Goal: Task Accomplishment & Management: Complete application form

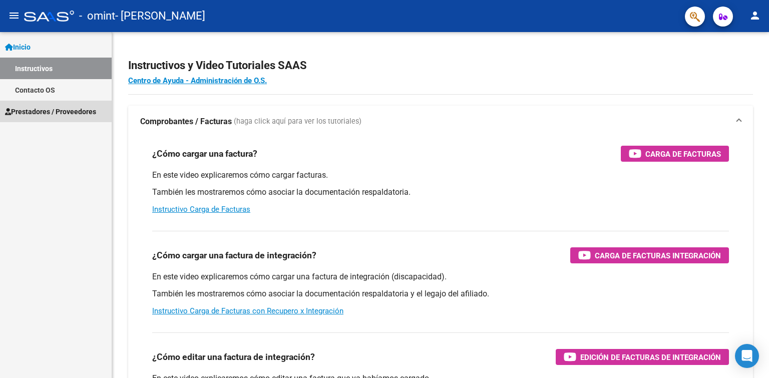
click at [78, 111] on span "Prestadores / Proveedores" at bounding box center [50, 111] width 91 height 11
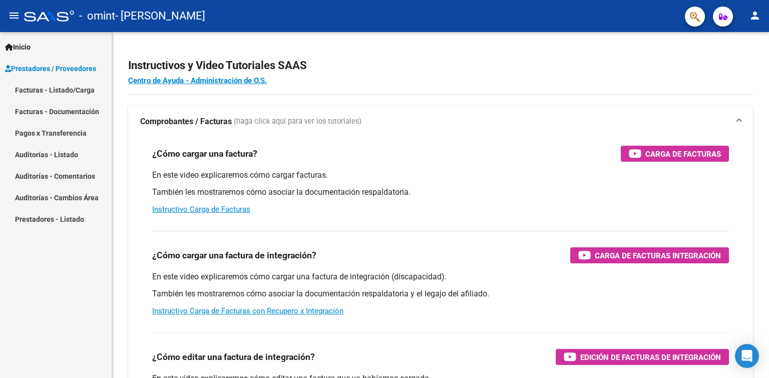
click at [26, 91] on link "Facturas - Listado/Carga" at bounding box center [56, 90] width 112 height 22
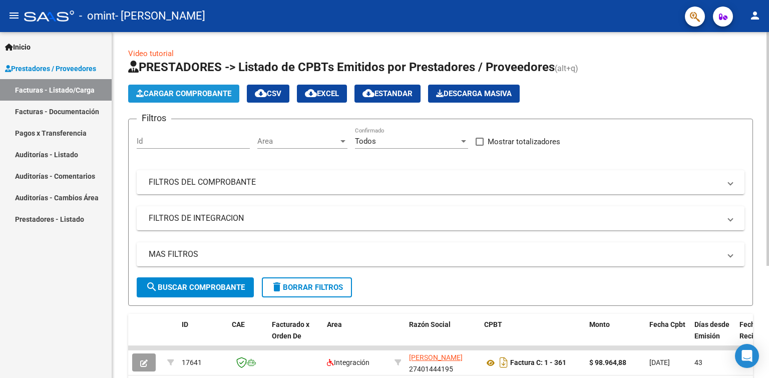
click at [170, 95] on span "Cargar Comprobante" at bounding box center [183, 93] width 95 height 9
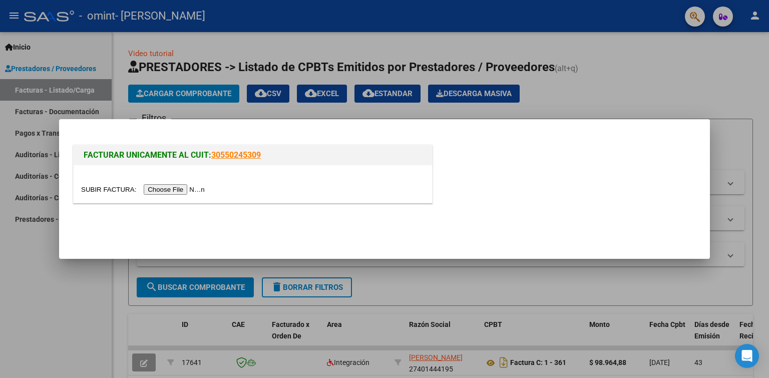
click at [182, 189] on input "file" at bounding box center [144, 189] width 127 height 11
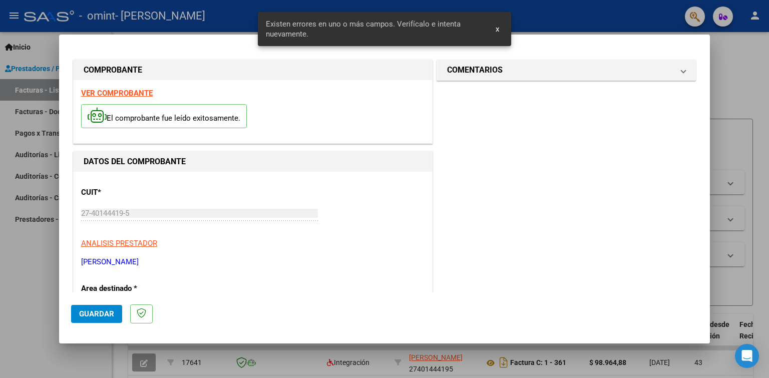
scroll to position [206, 0]
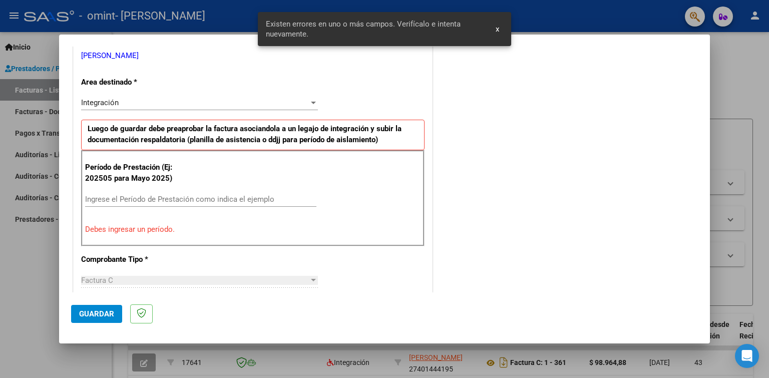
click at [208, 197] on input "Ingrese el Período de Prestación como indica el ejemplo" at bounding box center [200, 199] width 231 height 9
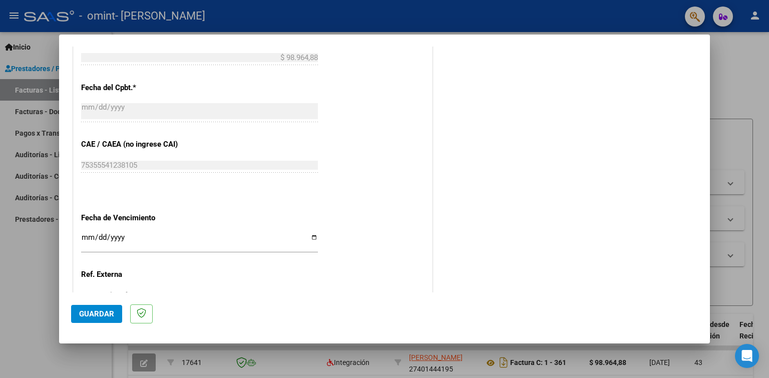
scroll to position [557, 0]
type input "202508"
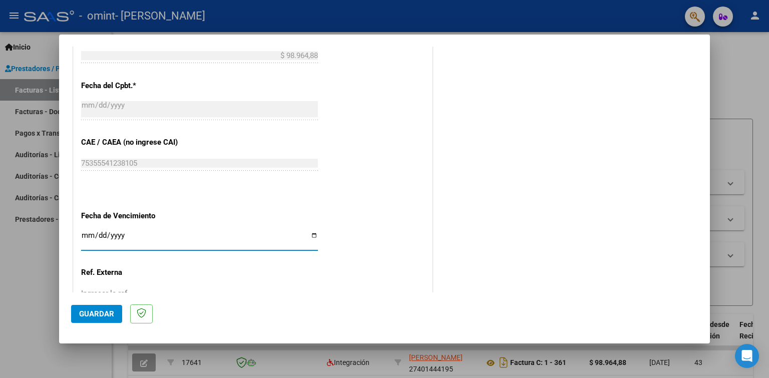
click at [166, 231] on input "Ingresar la fecha" at bounding box center [199, 239] width 237 height 16
type input "2025-09-12"
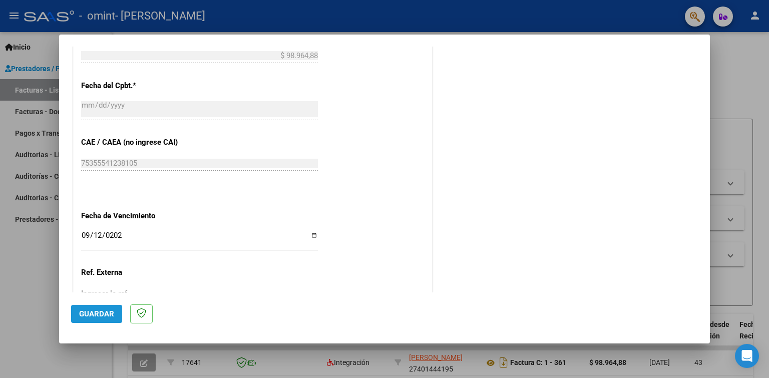
click at [91, 314] on span "Guardar" at bounding box center [96, 314] width 35 height 9
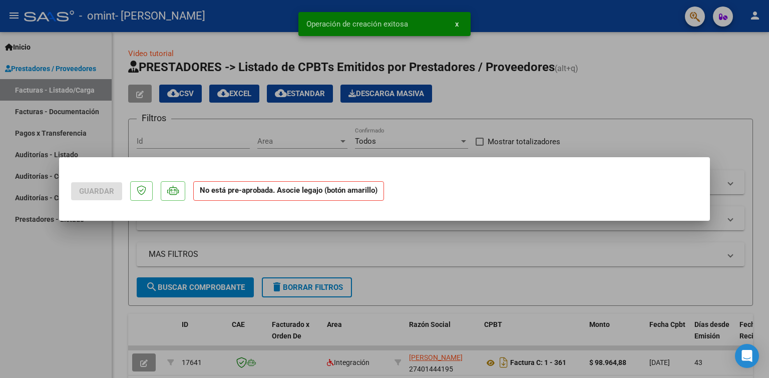
scroll to position [0, 0]
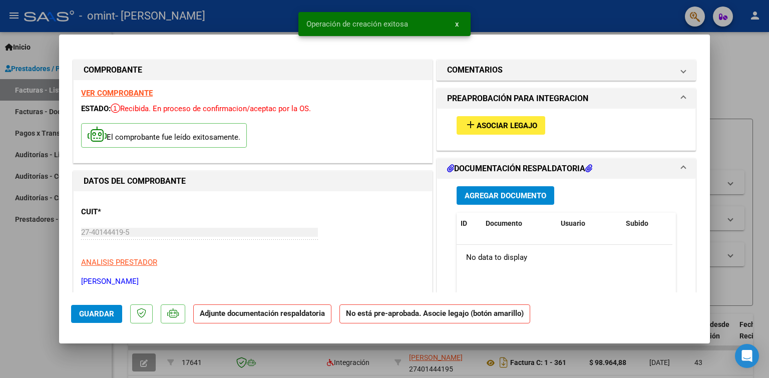
click at [495, 124] on span "Asociar Legajo" at bounding box center [507, 125] width 61 height 9
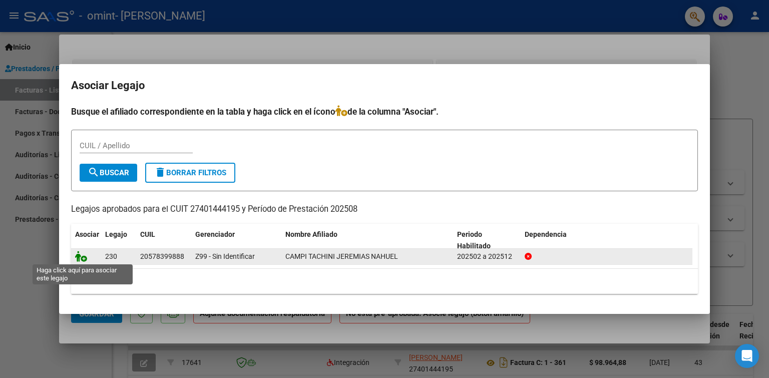
click at [79, 257] on icon at bounding box center [81, 256] width 12 height 11
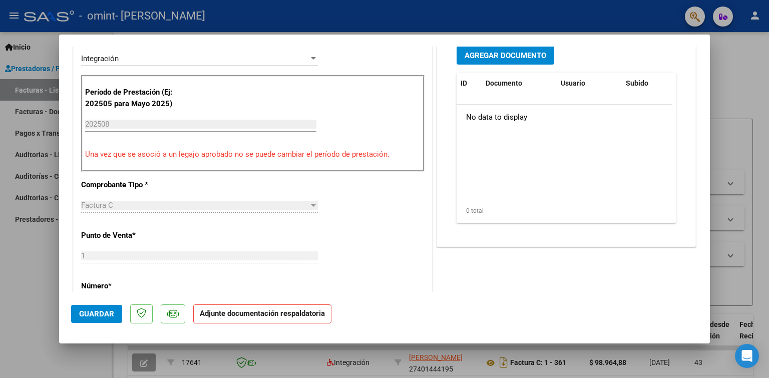
scroll to position [200, 0]
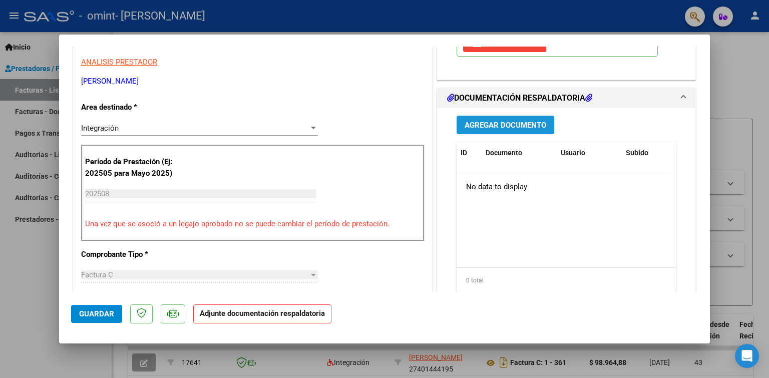
click at [499, 123] on span "Agregar Documento" at bounding box center [506, 125] width 82 height 9
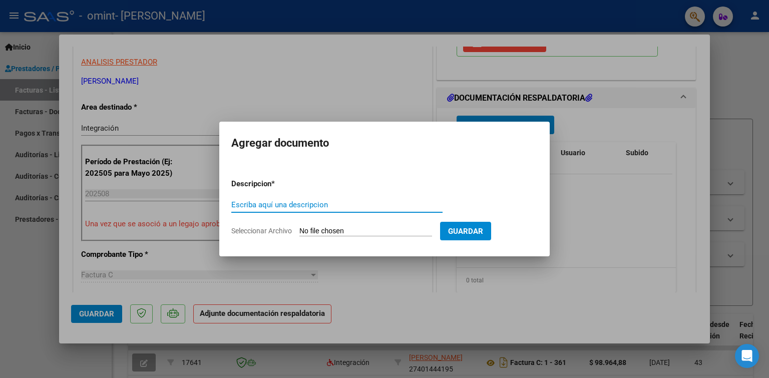
click at [292, 205] on input "Escriba aquí una descripcion" at bounding box center [336, 204] width 211 height 9
type input "Planilla de asistencia"
click at [343, 230] on input "Seleccionar Archivo" at bounding box center [366, 232] width 133 height 10
type input "C:\fakepath\Planilla de asistencia.pdf"
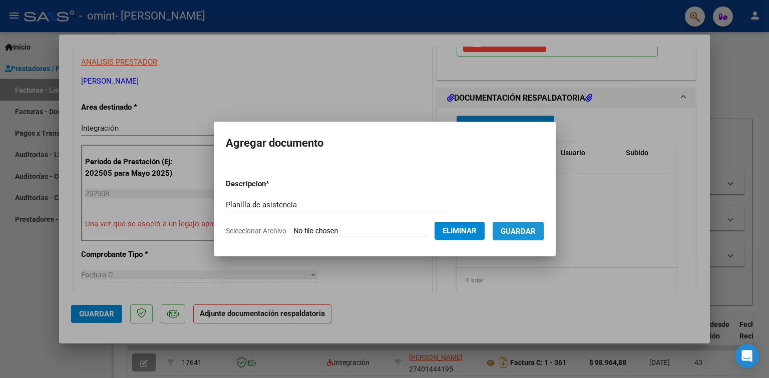
click at [517, 231] on span "Guardar" at bounding box center [518, 231] width 35 height 9
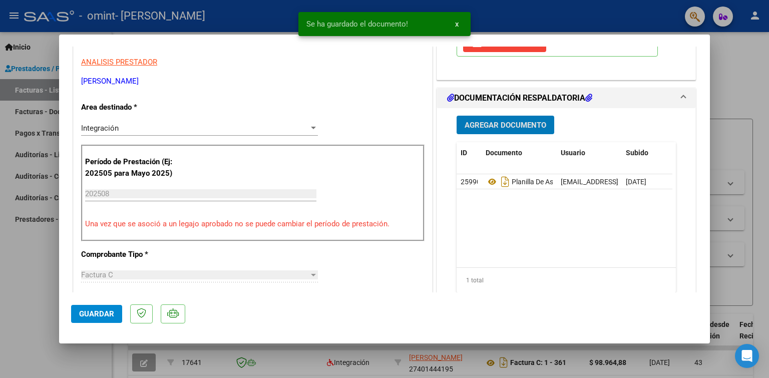
click at [85, 319] on button "Guardar" at bounding box center [96, 314] width 51 height 18
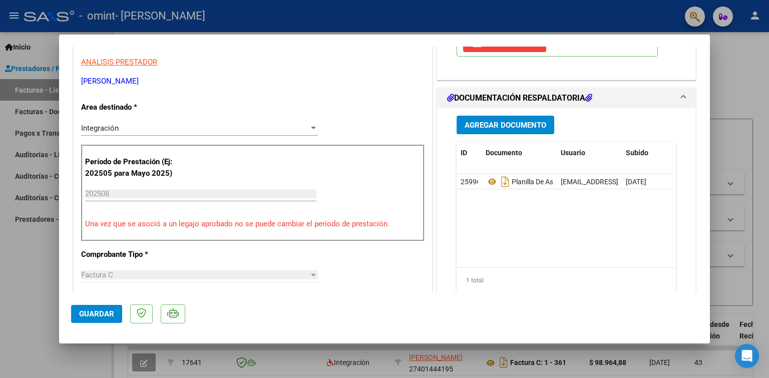
click at [732, 79] on div at bounding box center [384, 189] width 769 height 378
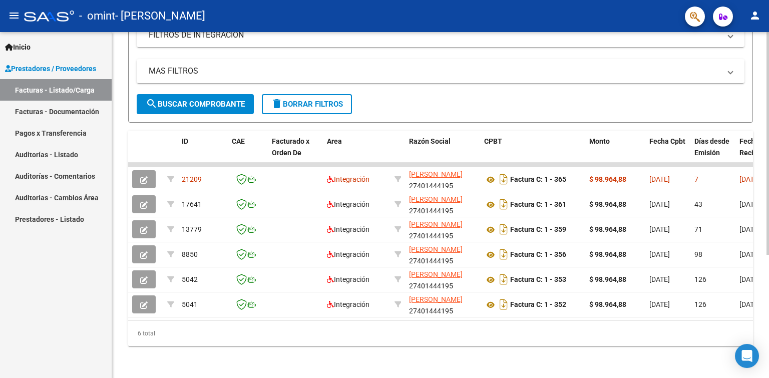
scroll to position [0, 0]
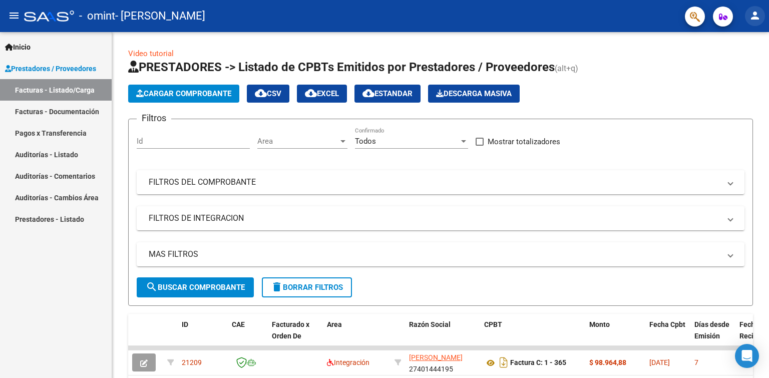
click at [756, 15] on mat-icon "person" at bounding box center [755, 16] width 12 height 12
click at [733, 67] on button "exit_to_app Salir" at bounding box center [734, 66] width 61 height 24
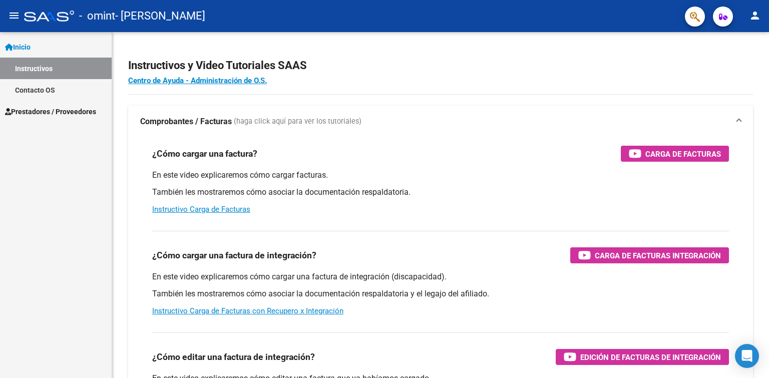
click at [43, 109] on span "Prestadores / Proveedores" at bounding box center [50, 111] width 91 height 11
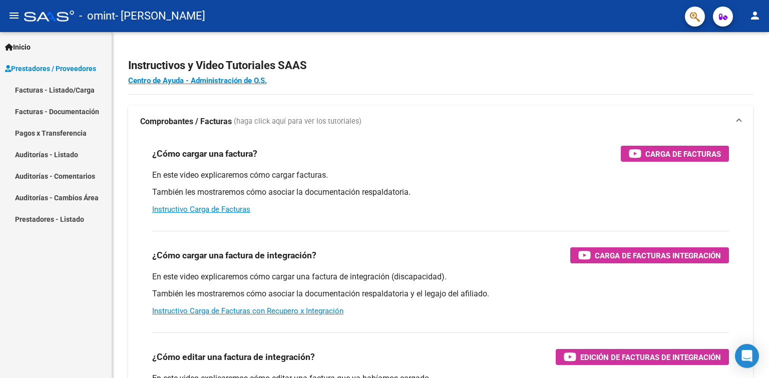
click at [42, 93] on link "Facturas - Listado/Carga" at bounding box center [56, 90] width 112 height 22
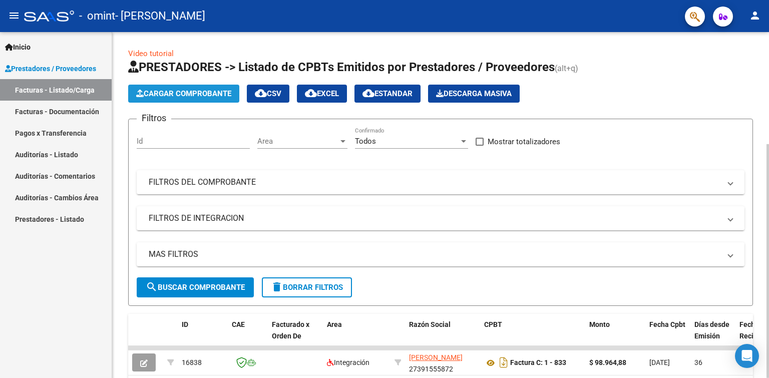
click at [172, 95] on span "Cargar Comprobante" at bounding box center [183, 93] width 95 height 9
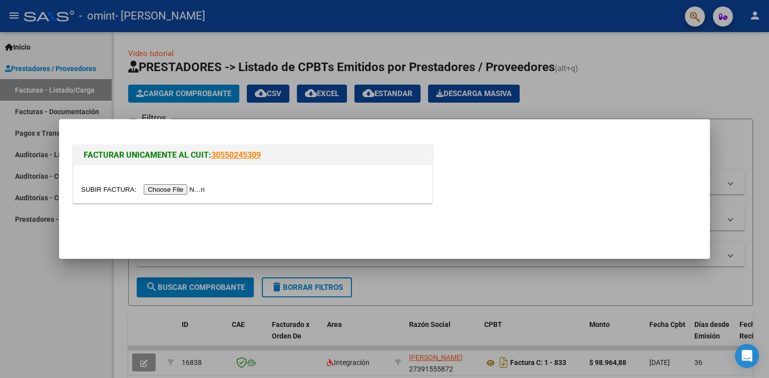
click at [162, 188] on input "file" at bounding box center [144, 189] width 127 height 11
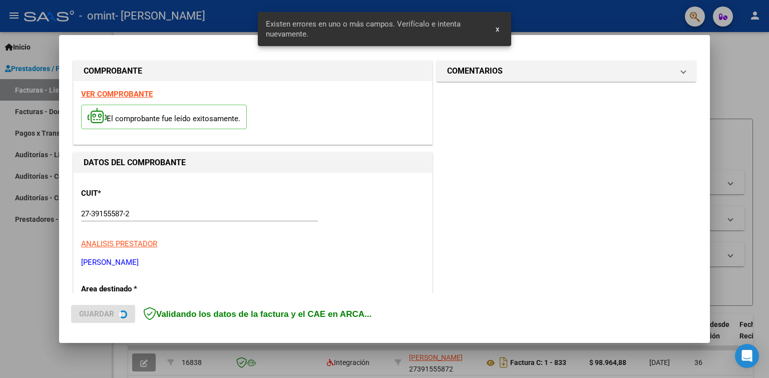
scroll to position [206, 0]
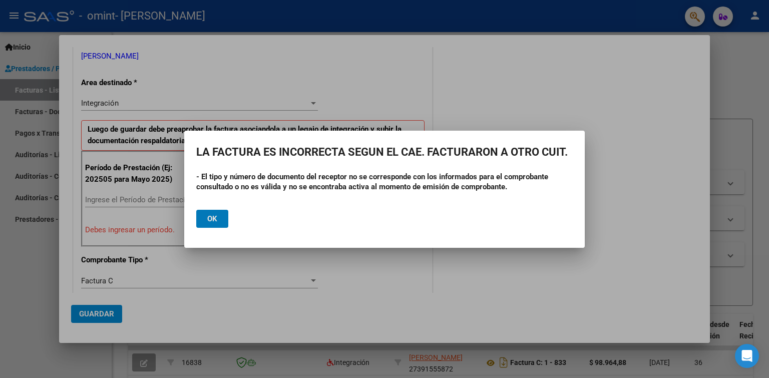
click at [207, 223] on span "Ok" at bounding box center [212, 218] width 10 height 9
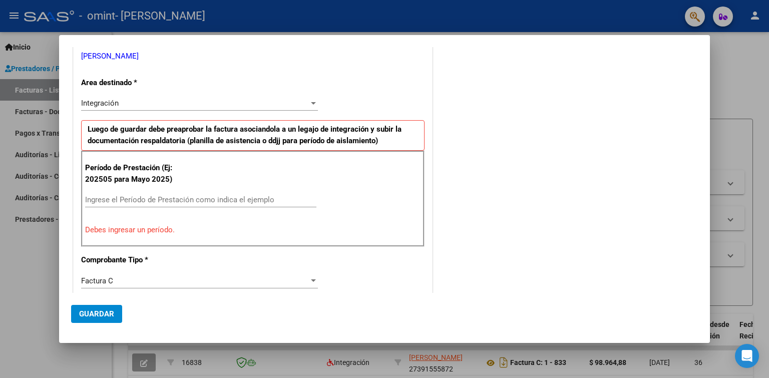
scroll to position [0, 0]
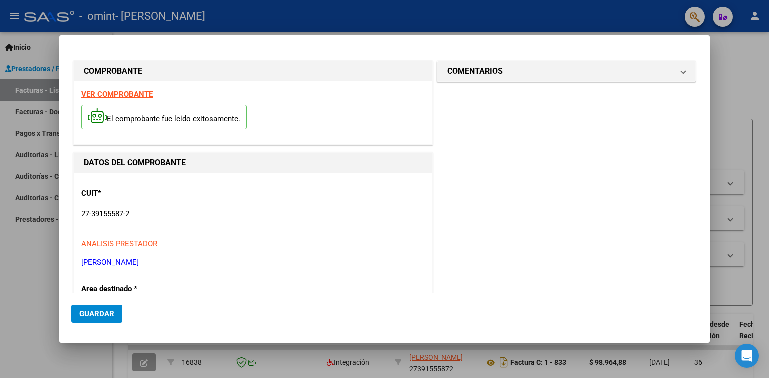
click at [19, 252] on div at bounding box center [384, 189] width 769 height 378
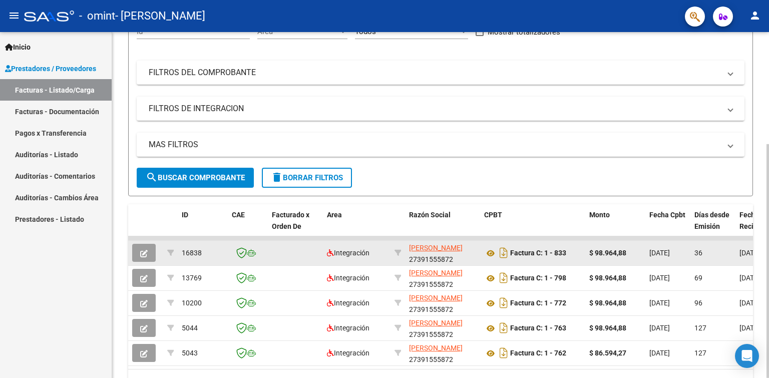
scroll to position [150, 0]
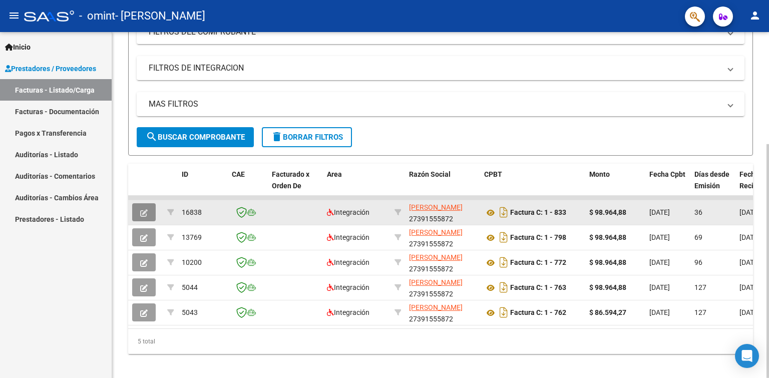
click at [142, 208] on span "button" at bounding box center [144, 212] width 8 height 9
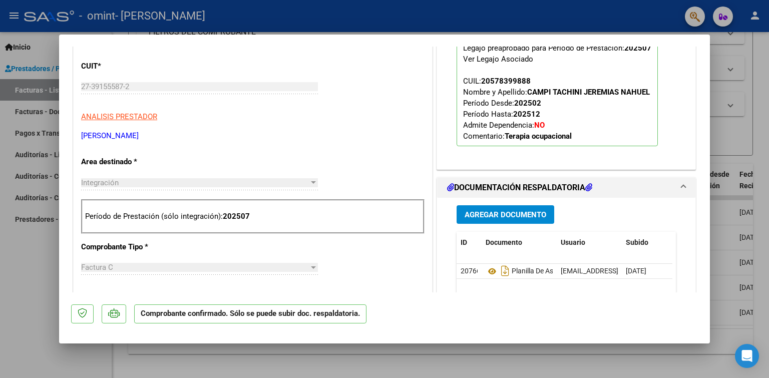
scroll to position [0, 0]
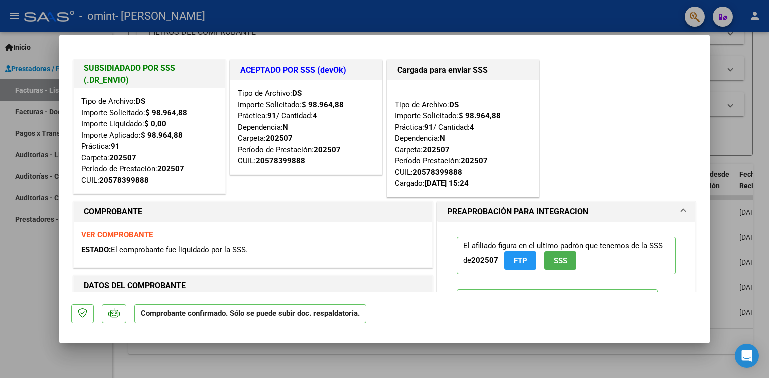
click at [765, 59] on div at bounding box center [384, 189] width 769 height 378
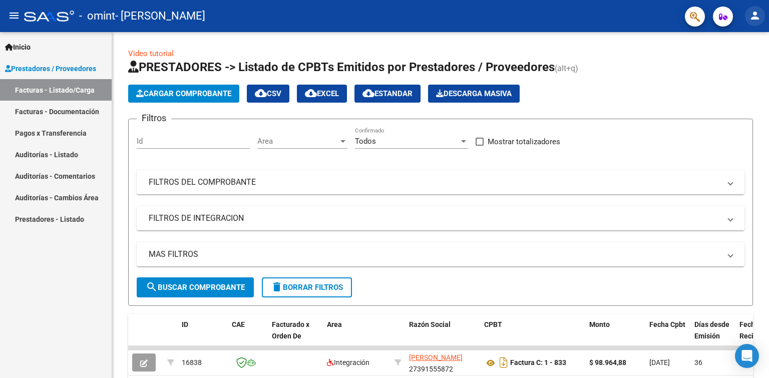
click at [755, 14] on mat-icon "person" at bounding box center [755, 16] width 12 height 12
click at [721, 71] on mat-icon "exit_to_app" at bounding box center [718, 66] width 12 height 12
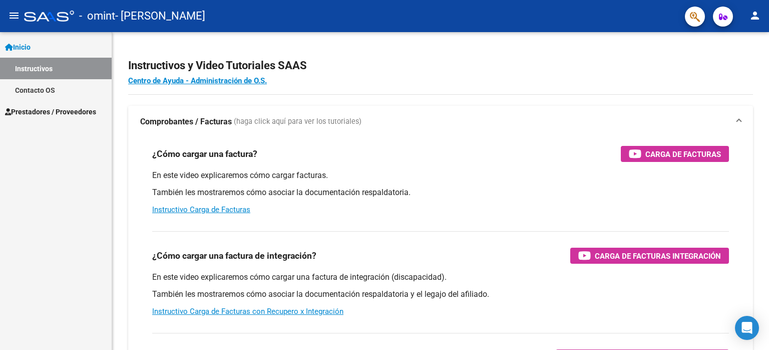
click at [42, 113] on span "Prestadores / Proveedores" at bounding box center [50, 111] width 91 height 11
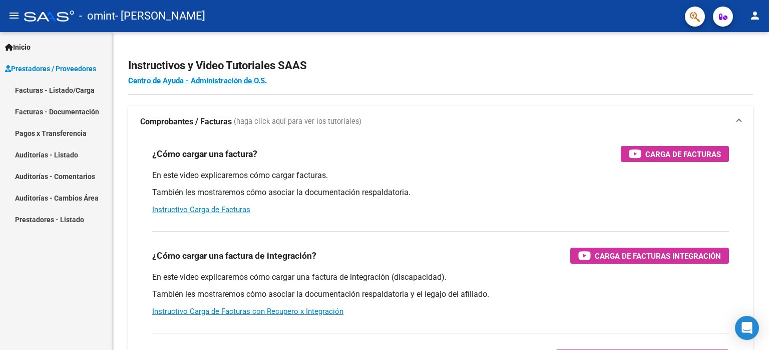
click at [35, 91] on link "Facturas - Listado/Carga" at bounding box center [56, 90] width 112 height 22
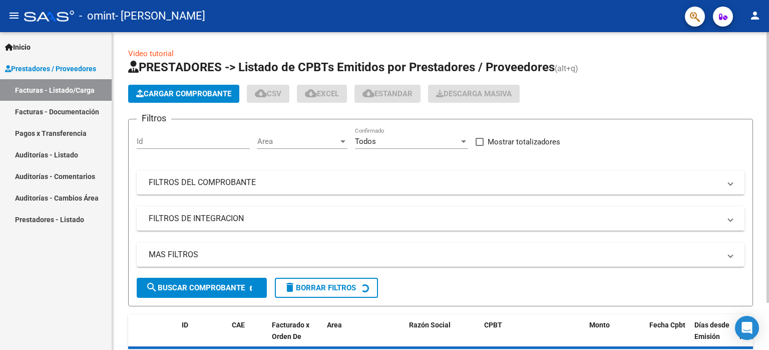
click at [165, 91] on span "Cargar Comprobante" at bounding box center [183, 93] width 95 height 9
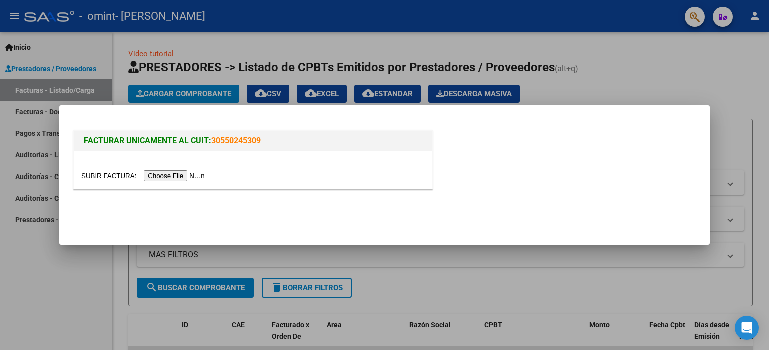
click at [167, 171] on input "file" at bounding box center [144, 175] width 127 height 11
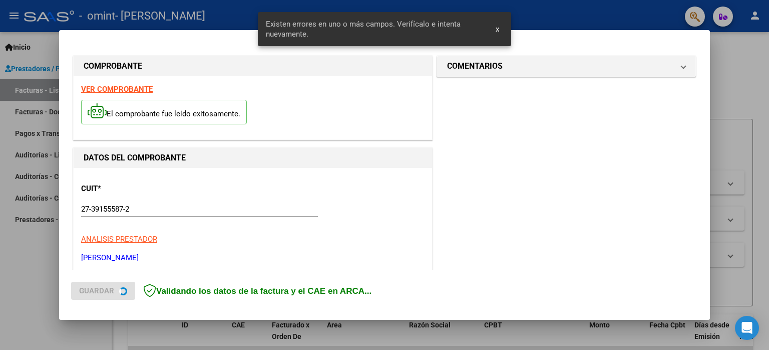
scroll to position [215, 0]
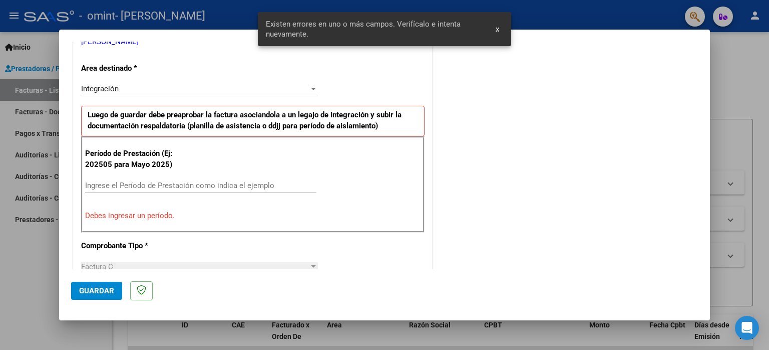
click at [160, 185] on input "Ingrese el Período de Prestación como indica el ejemplo" at bounding box center [200, 185] width 231 height 9
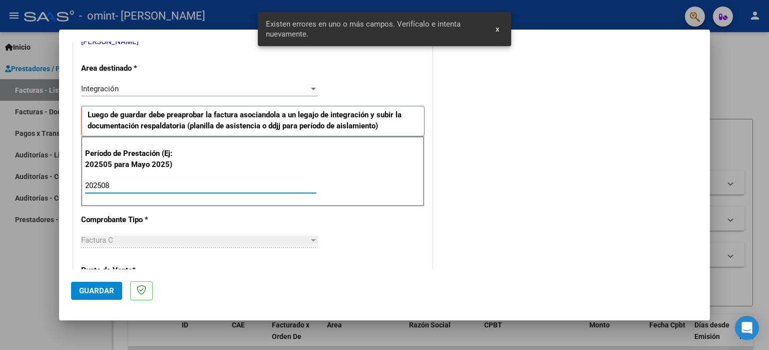
type input "202508"
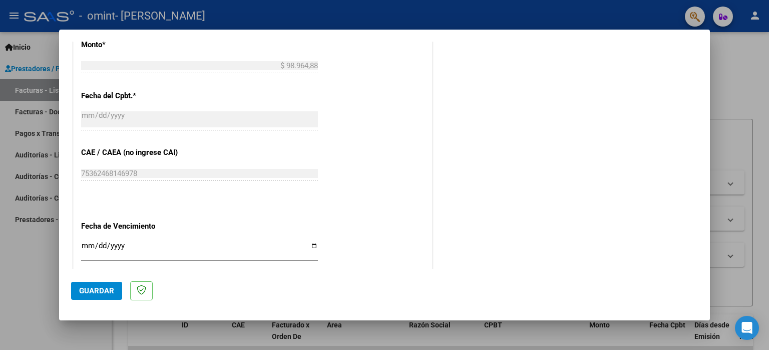
scroll to position [566, 0]
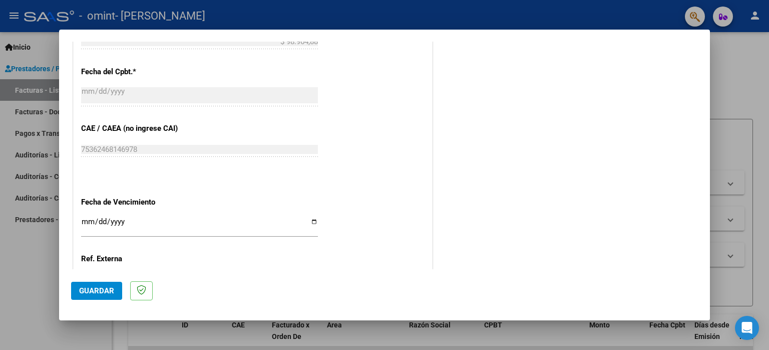
click at [150, 217] on input "Ingresar la fecha" at bounding box center [199, 225] width 237 height 16
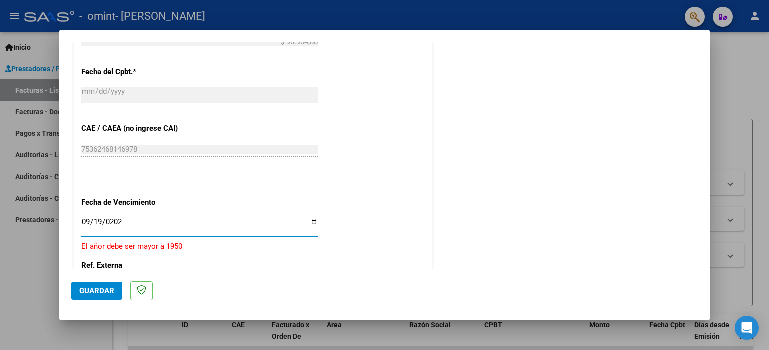
type input "2025-09-19"
click at [90, 292] on span "Guardar" at bounding box center [96, 290] width 35 height 9
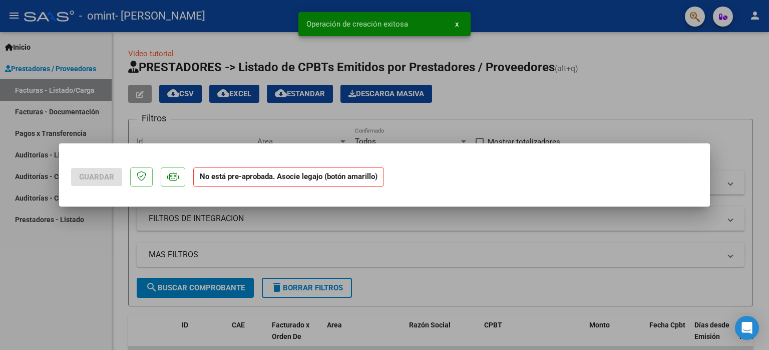
scroll to position [0, 0]
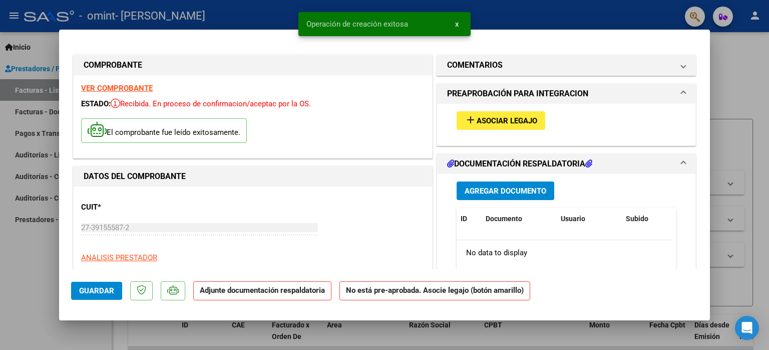
click at [458, 114] on button "add Asociar Legajo" at bounding box center [501, 120] width 89 height 19
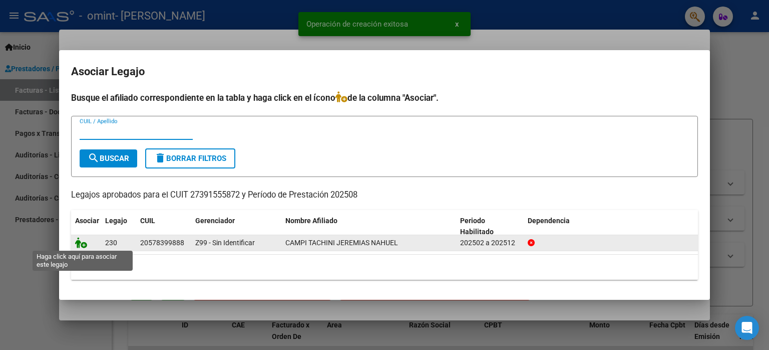
click at [78, 244] on icon at bounding box center [81, 242] width 12 height 11
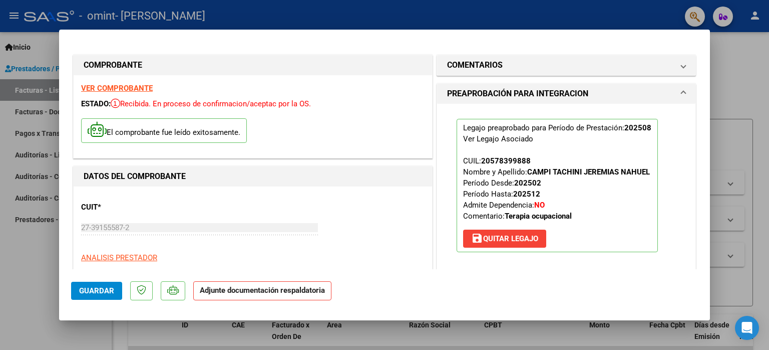
scroll to position [150, 0]
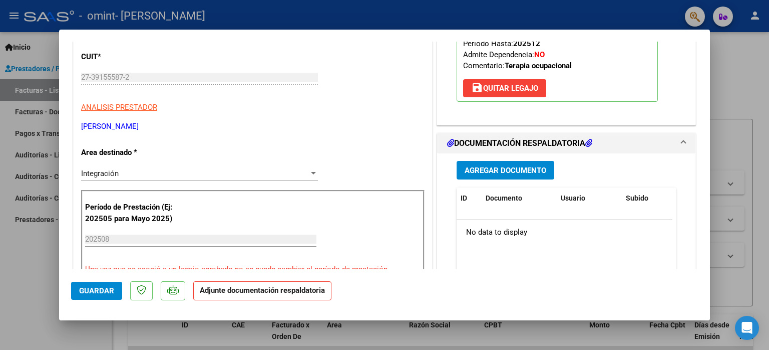
click at [531, 175] on button "Agregar Documento" at bounding box center [506, 170] width 98 height 19
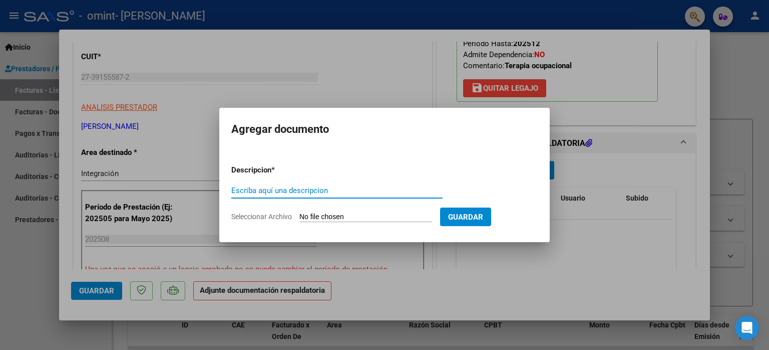
click at [271, 190] on input "Escriba aquí una descripcion" at bounding box center [336, 190] width 211 height 9
type input "Planilla de asistencia"
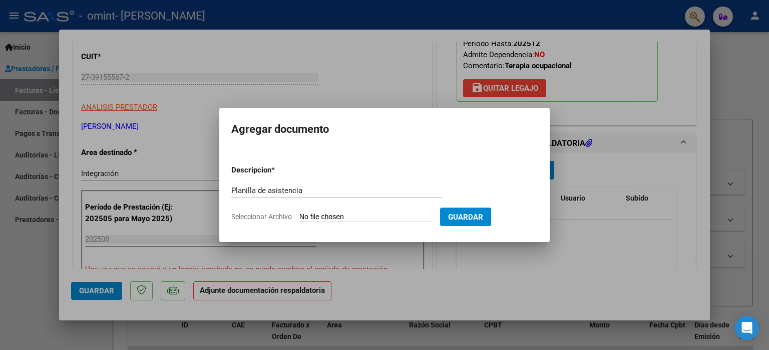
click at [331, 215] on input "Seleccionar Archivo" at bounding box center [366, 217] width 133 height 10
type input "C:\fakepath\Planilla de asistencia.pdf"
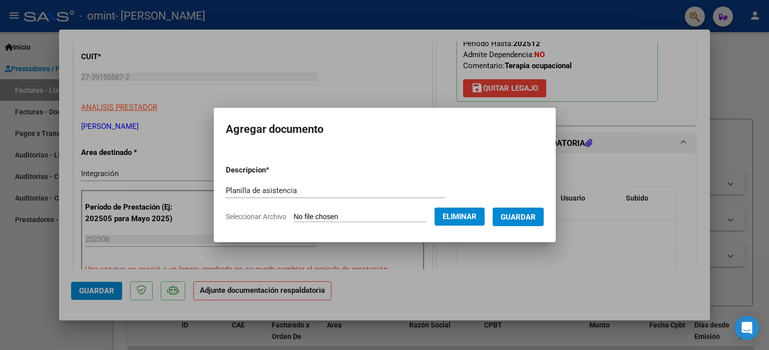
click at [524, 225] on button "Guardar" at bounding box center [518, 216] width 51 height 19
